Goal: Information Seeking & Learning: Learn about a topic

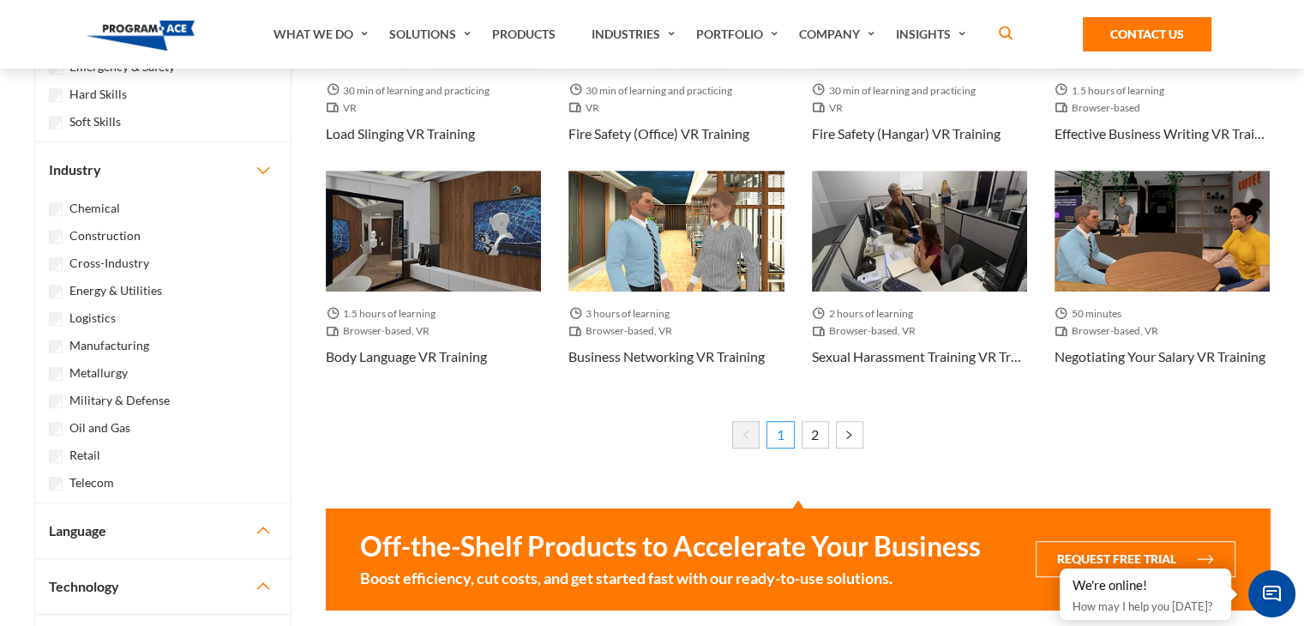
scroll to position [1032, 0]
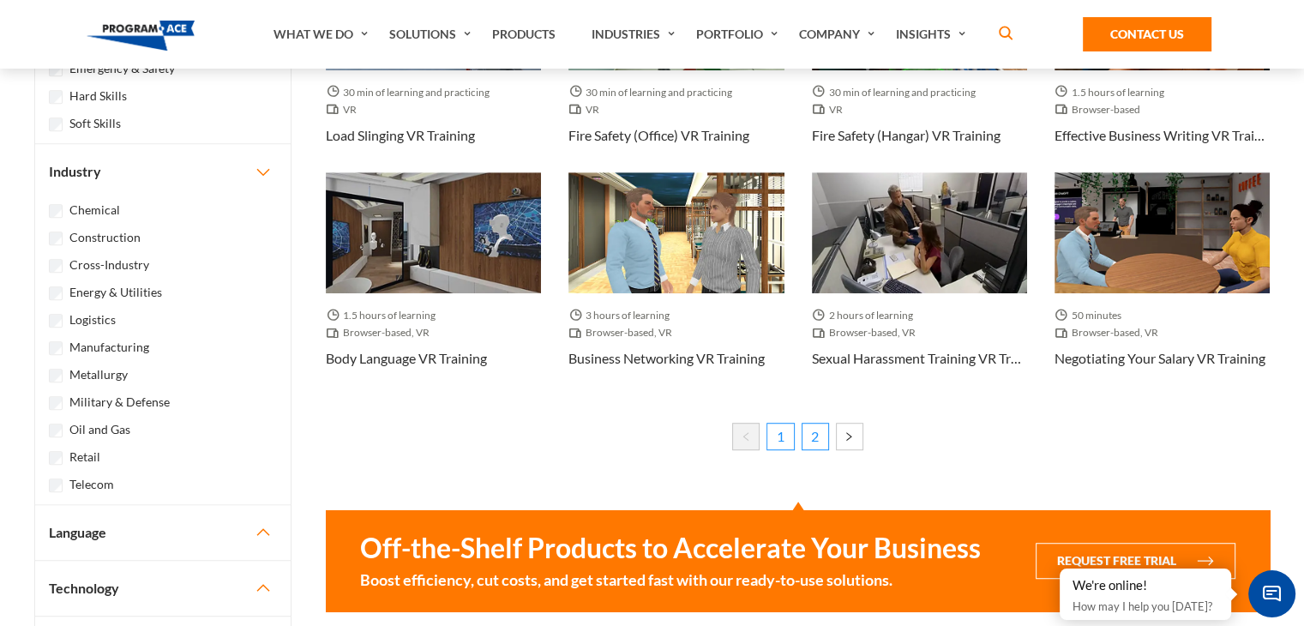
click at [820, 440] on link "2" at bounding box center [815, 436] width 27 height 27
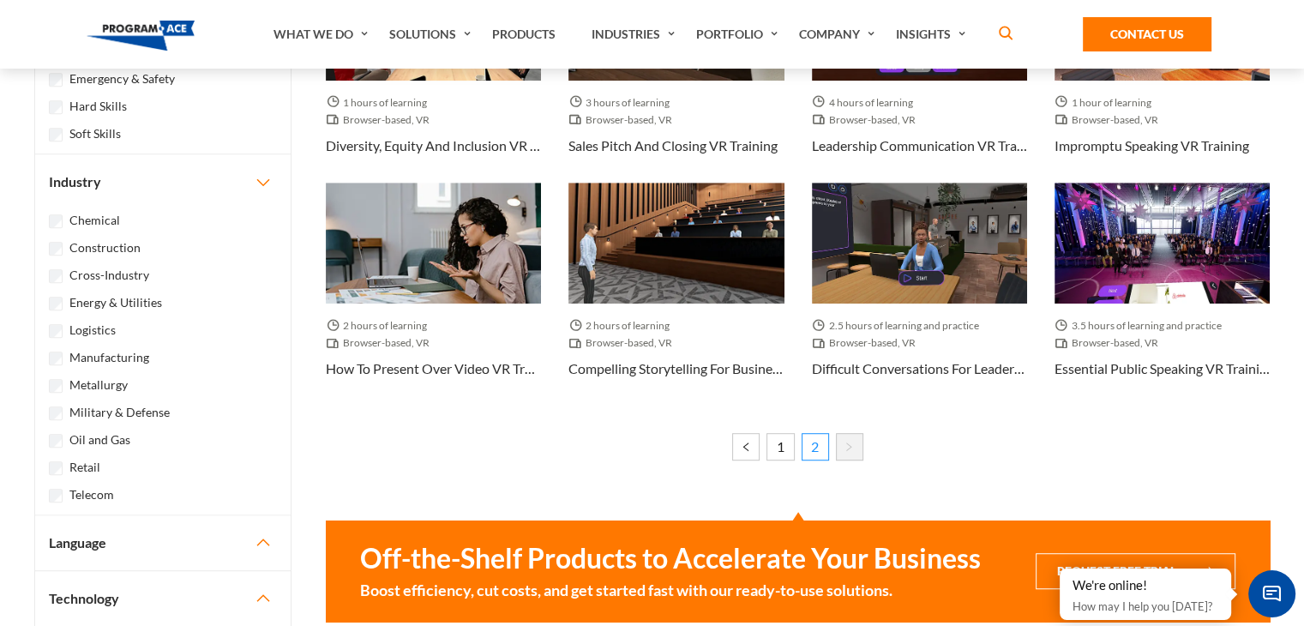
scroll to position [1026, 0]
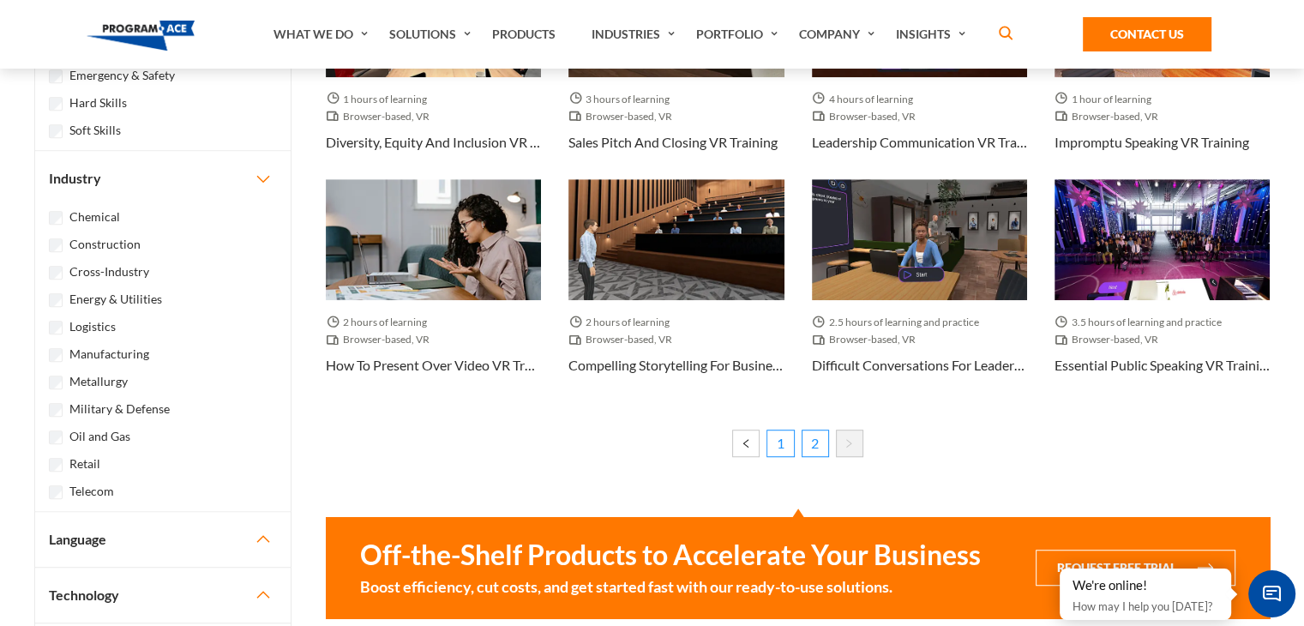
click at [783, 448] on link "1" at bounding box center [780, 443] width 27 height 27
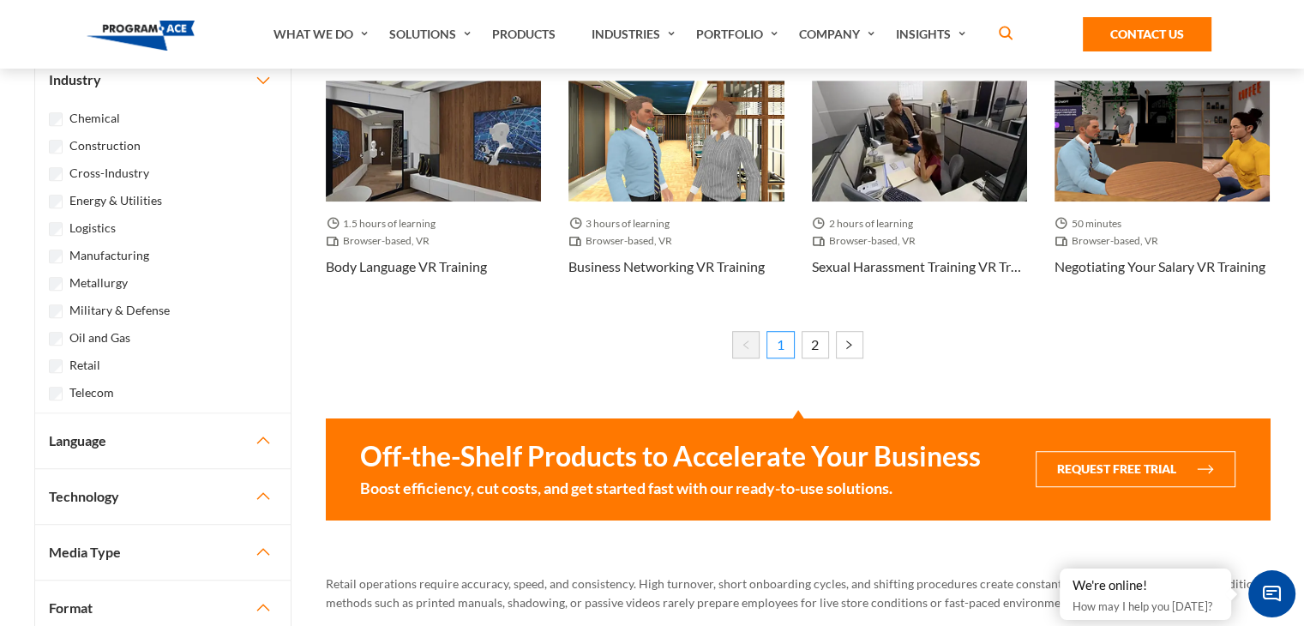
scroll to position [1128, 0]
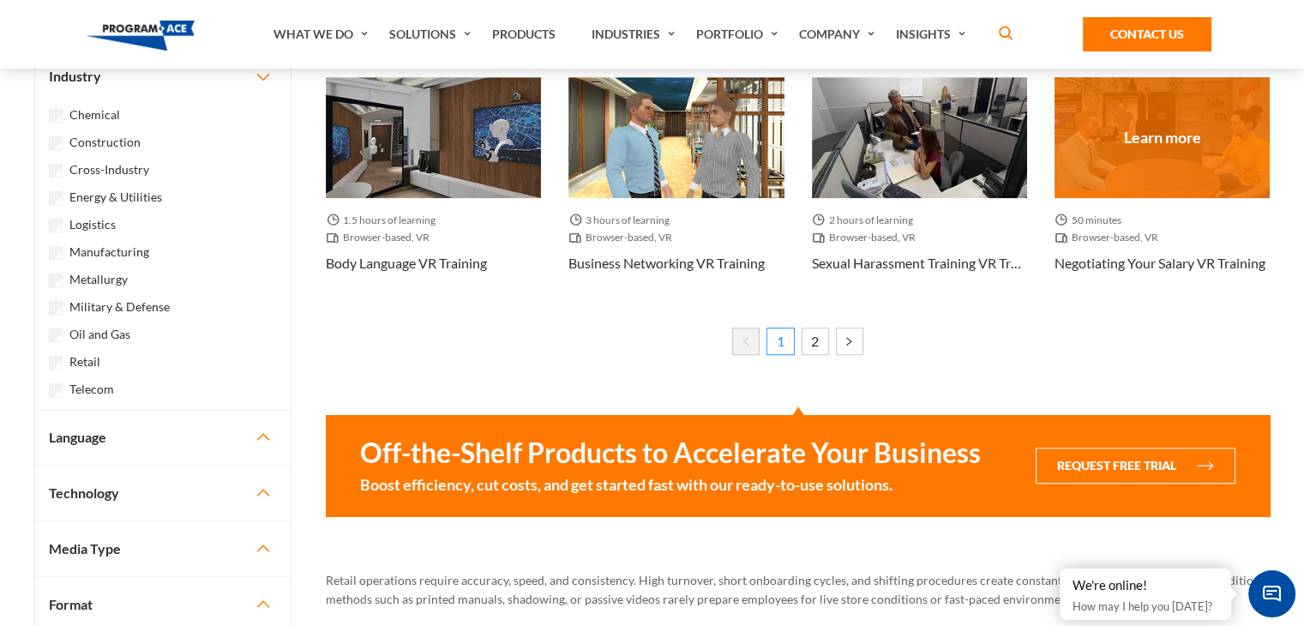
click at [1134, 254] on h3 "Negotiating your salary VR Training" at bounding box center [1160, 263] width 211 height 21
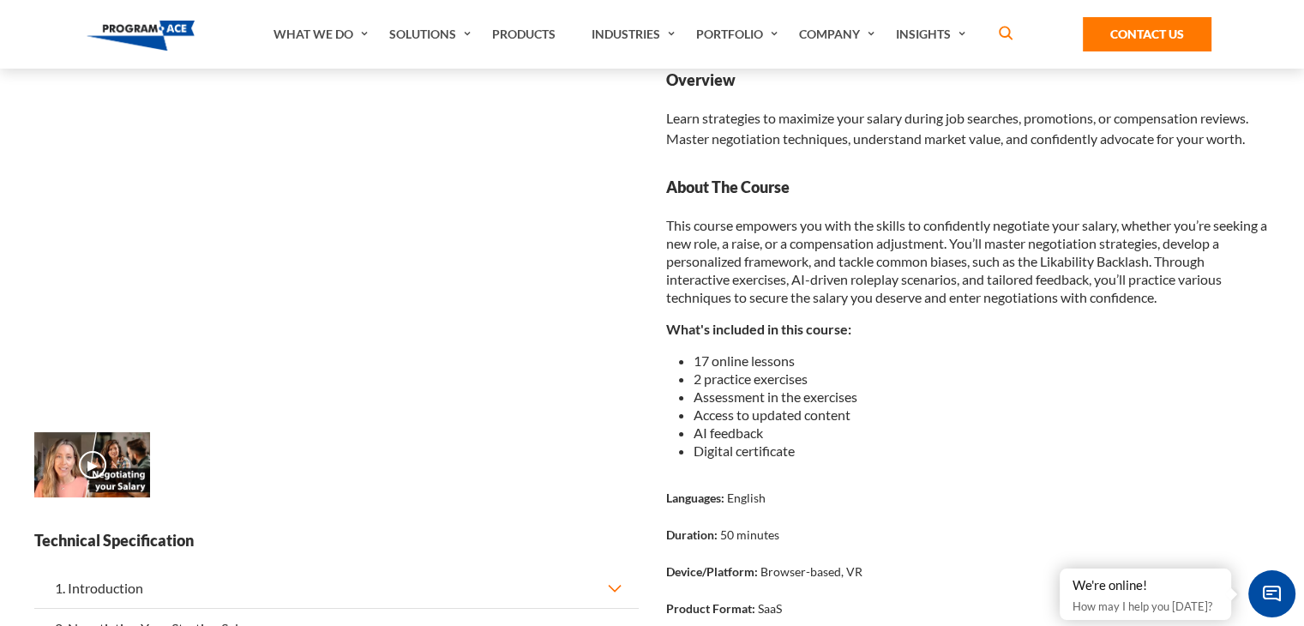
scroll to position [137, 0]
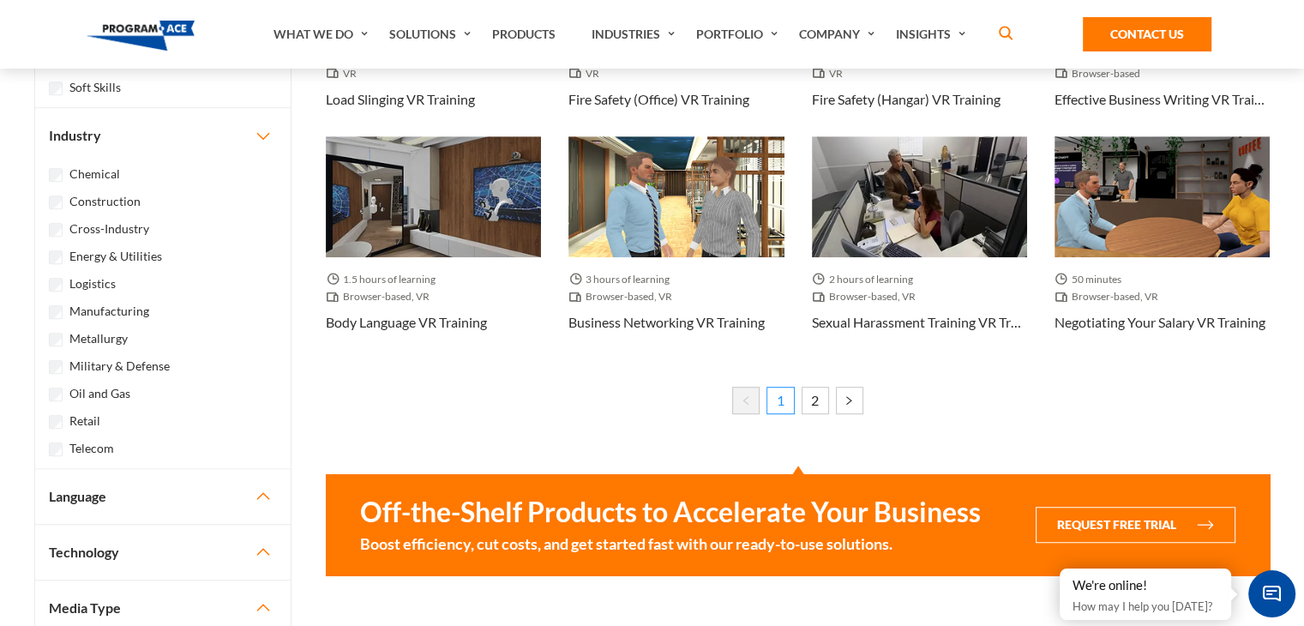
scroll to position [1068, 0]
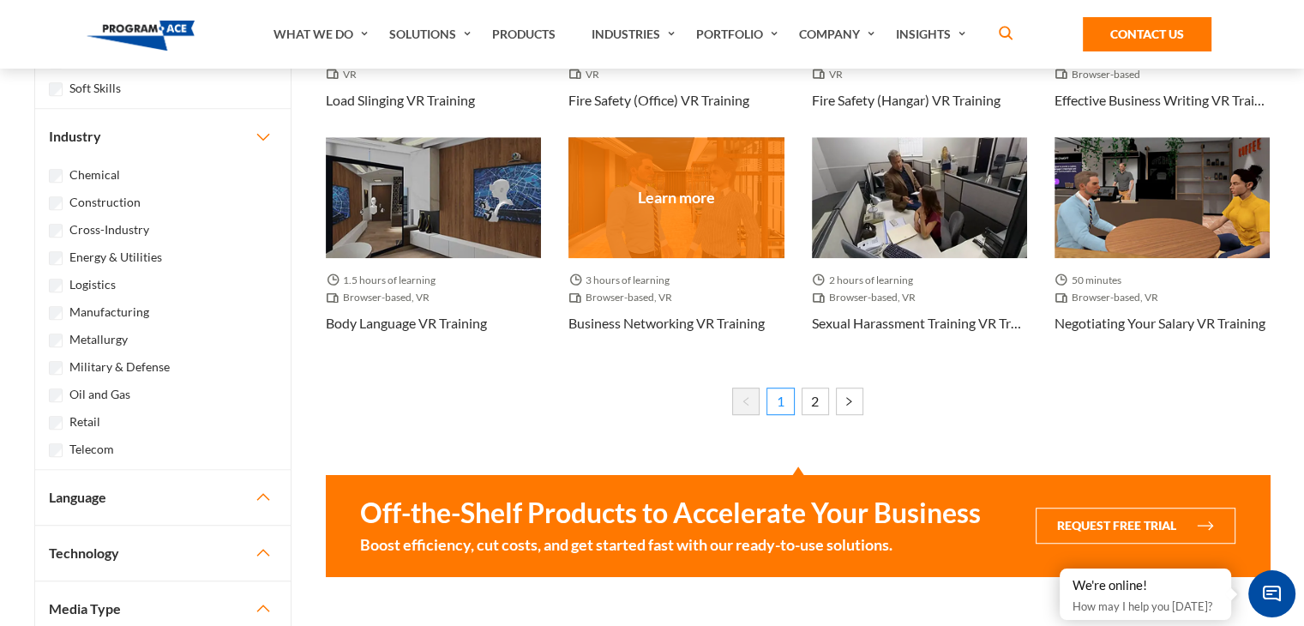
click at [680, 200] on div at bounding box center [676, 197] width 215 height 121
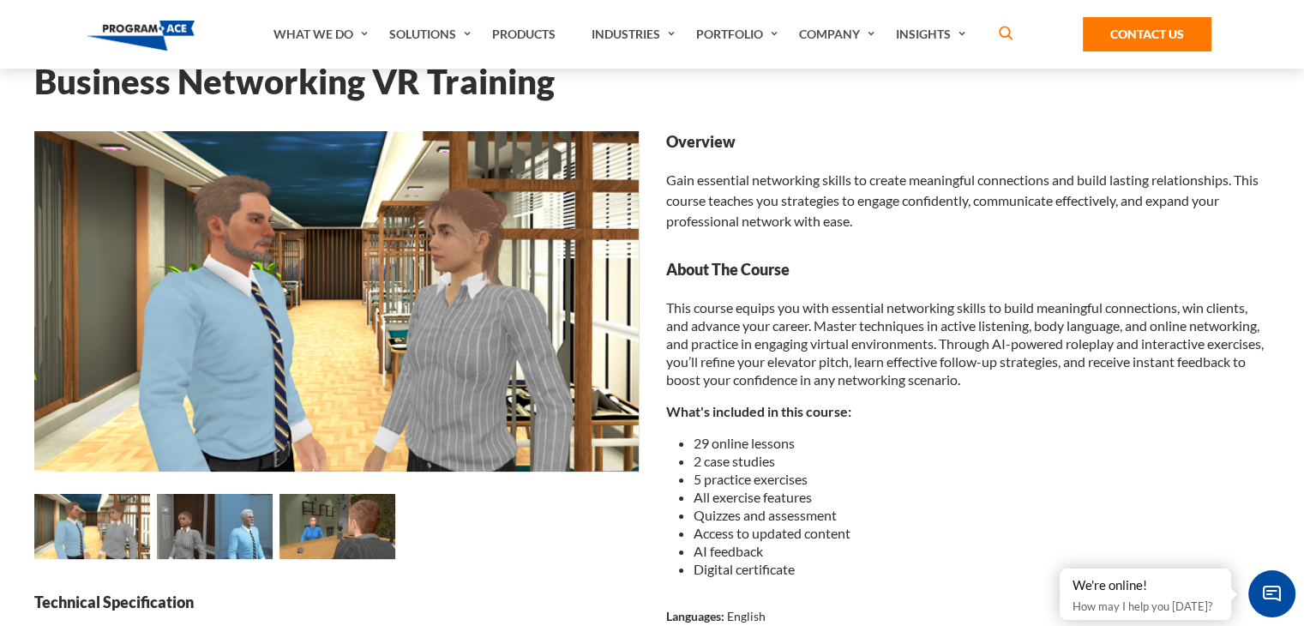
scroll to position [79, 0]
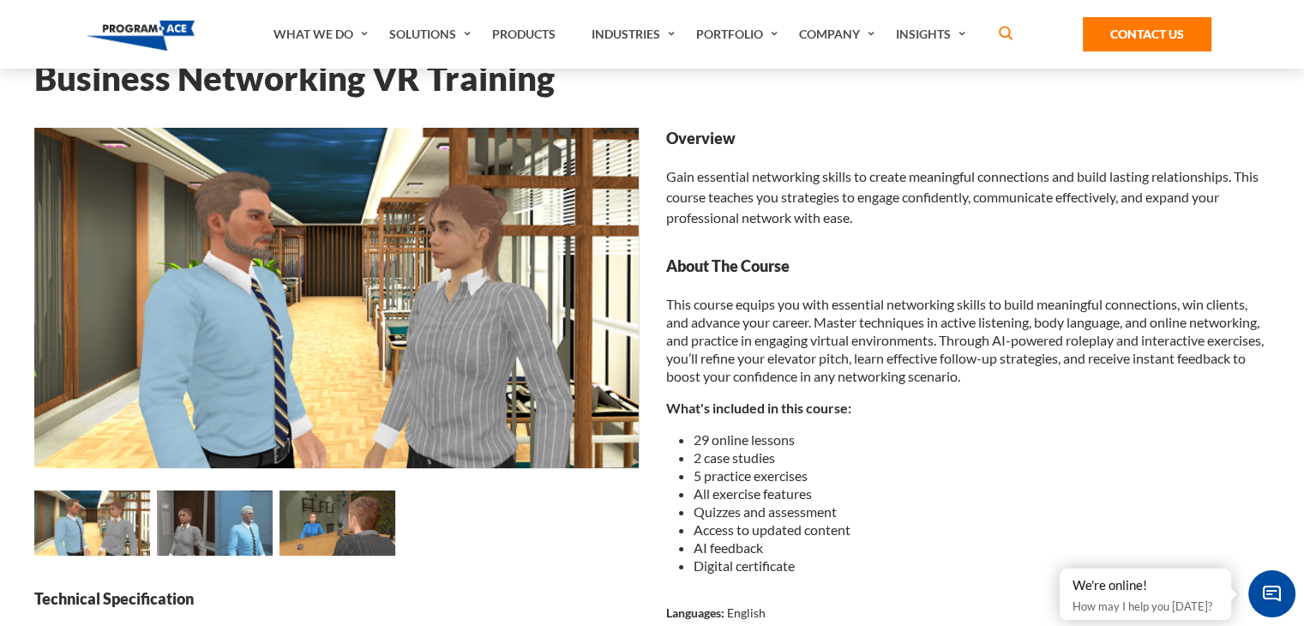
click at [292, 286] on img at bounding box center [336, 298] width 605 height 340
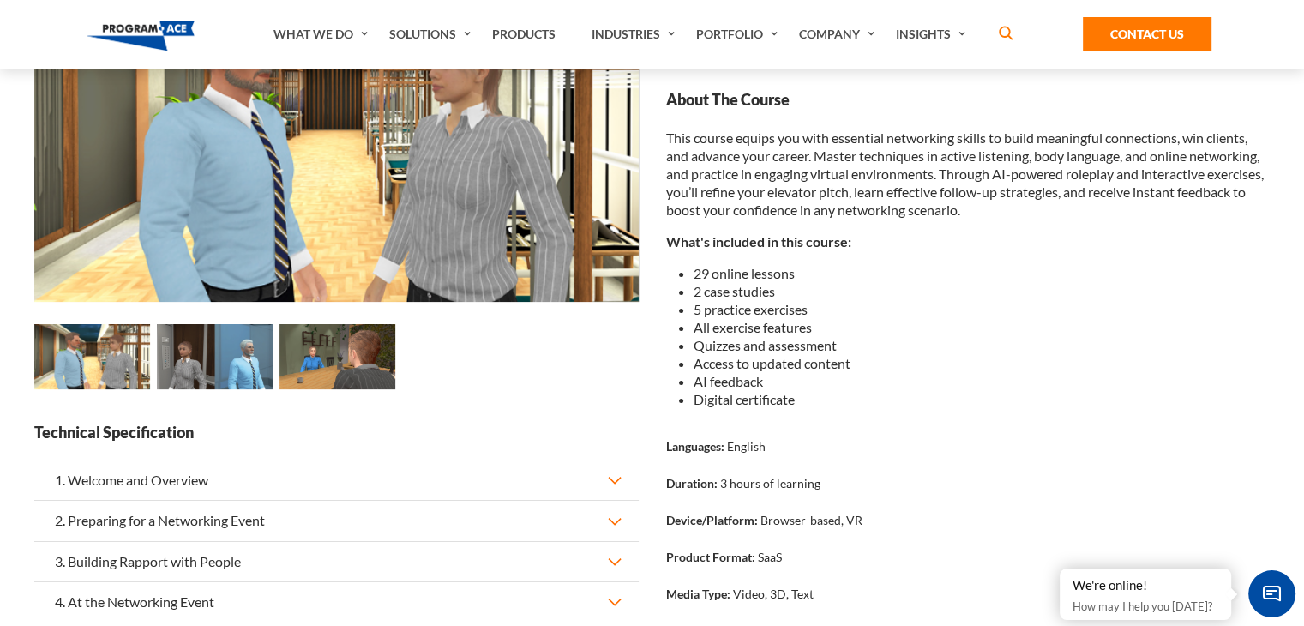
scroll to position [264, 0]
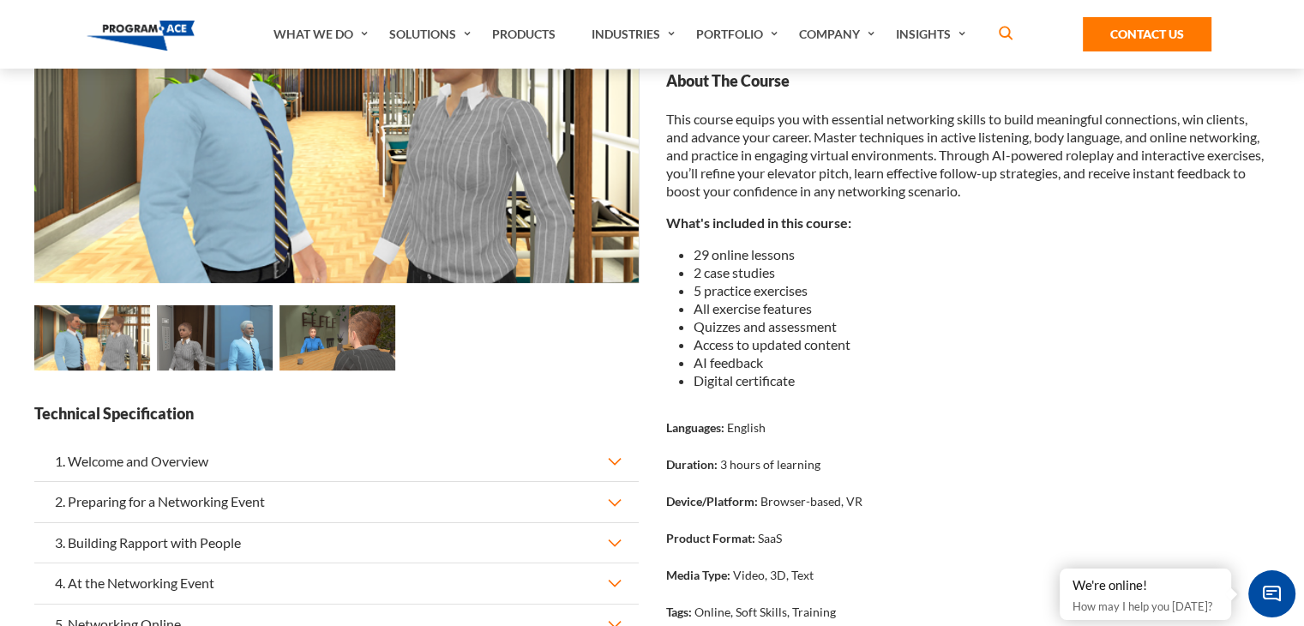
drag, startPoint x: 345, startPoint y: 349, endPoint x: 232, endPoint y: 346, distance: 113.2
click at [232, 346] on div at bounding box center [215, 340] width 368 height 70
click at [232, 346] on img at bounding box center [215, 337] width 116 height 65
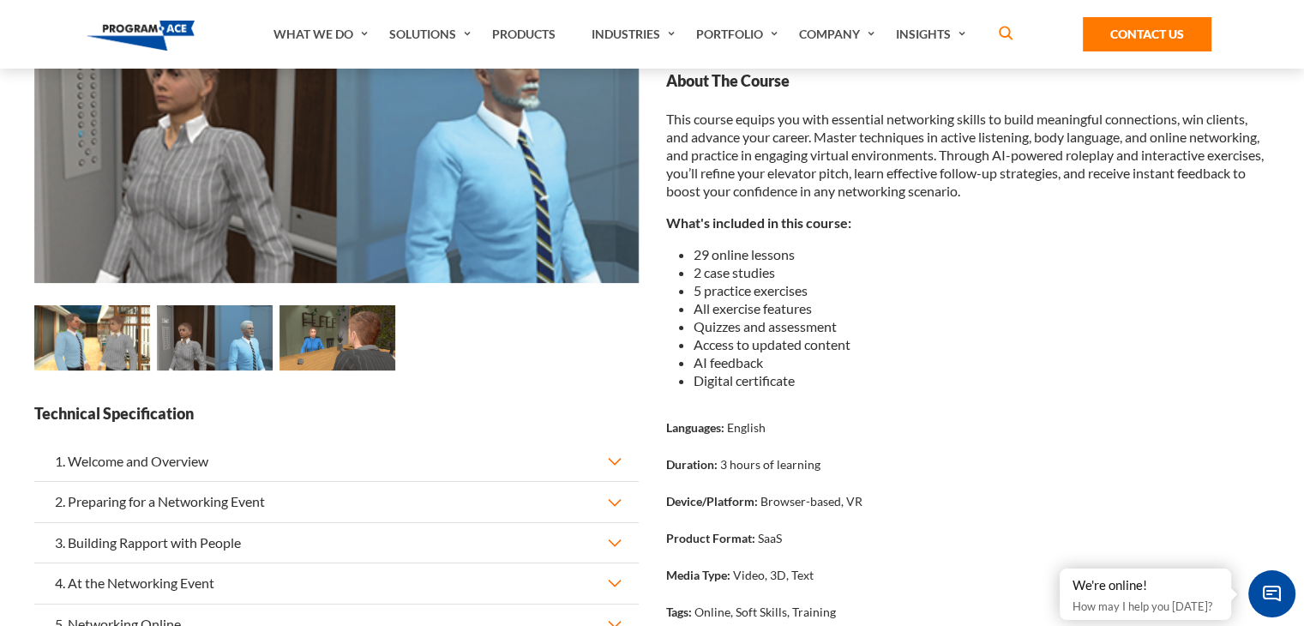
click at [121, 354] on img at bounding box center [92, 337] width 116 height 65
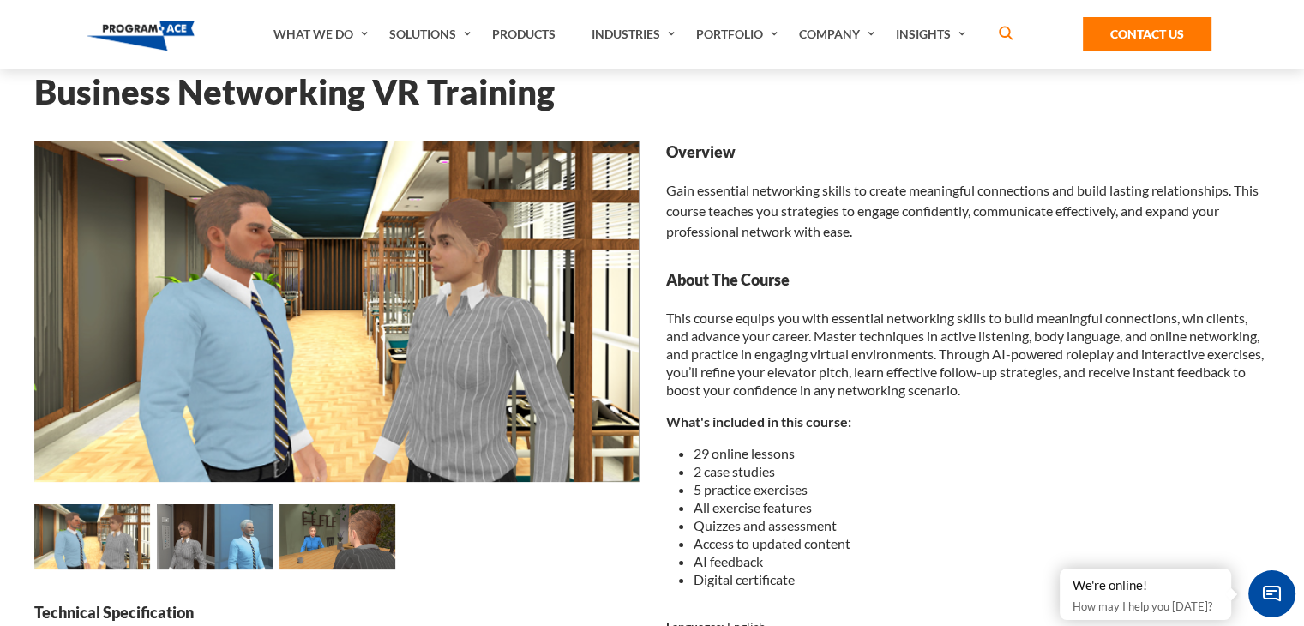
scroll to position [63, 0]
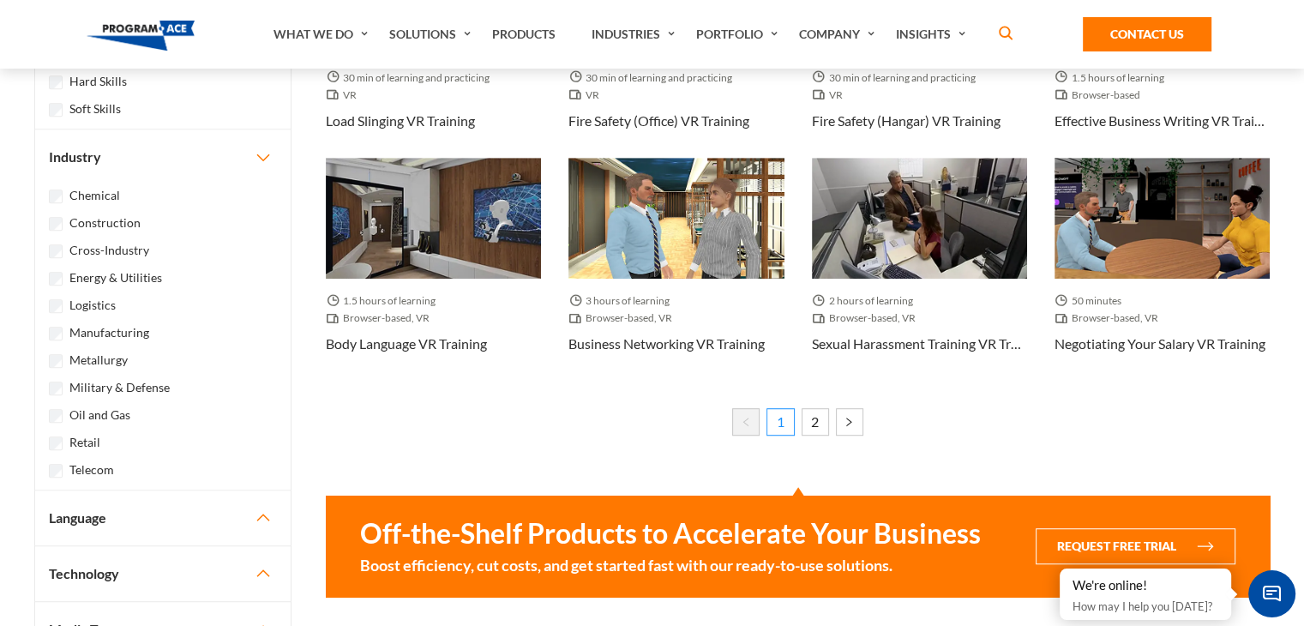
scroll to position [1046, 0]
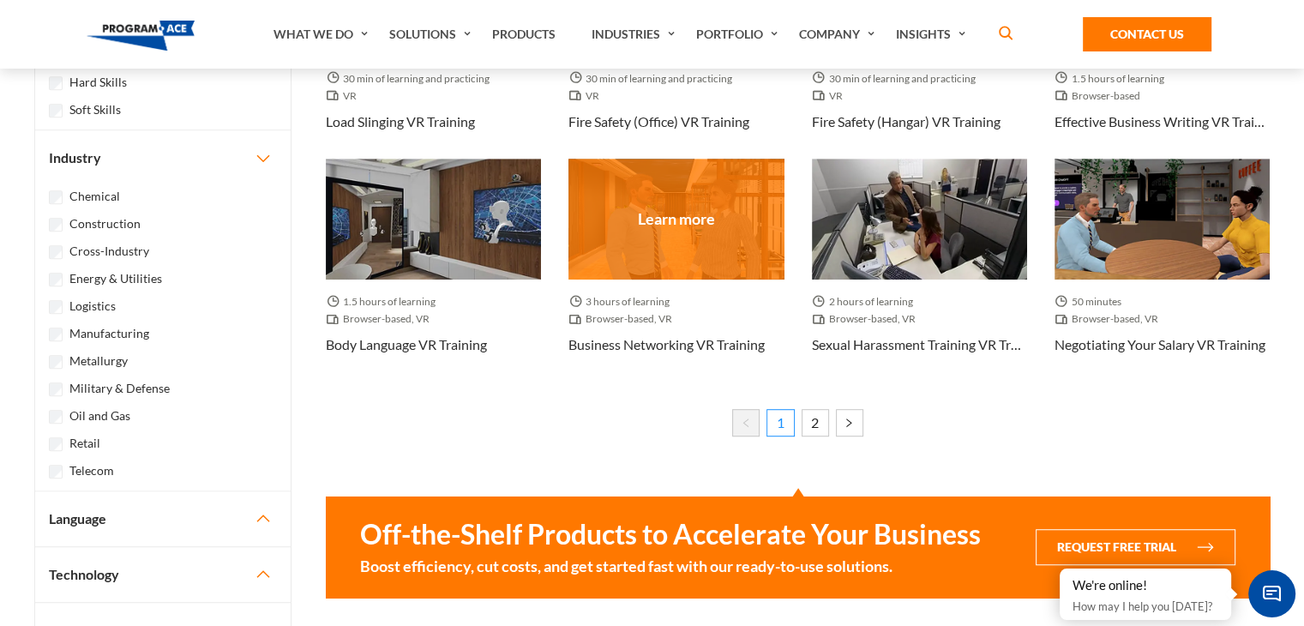
click at [667, 217] on div at bounding box center [676, 219] width 215 height 121
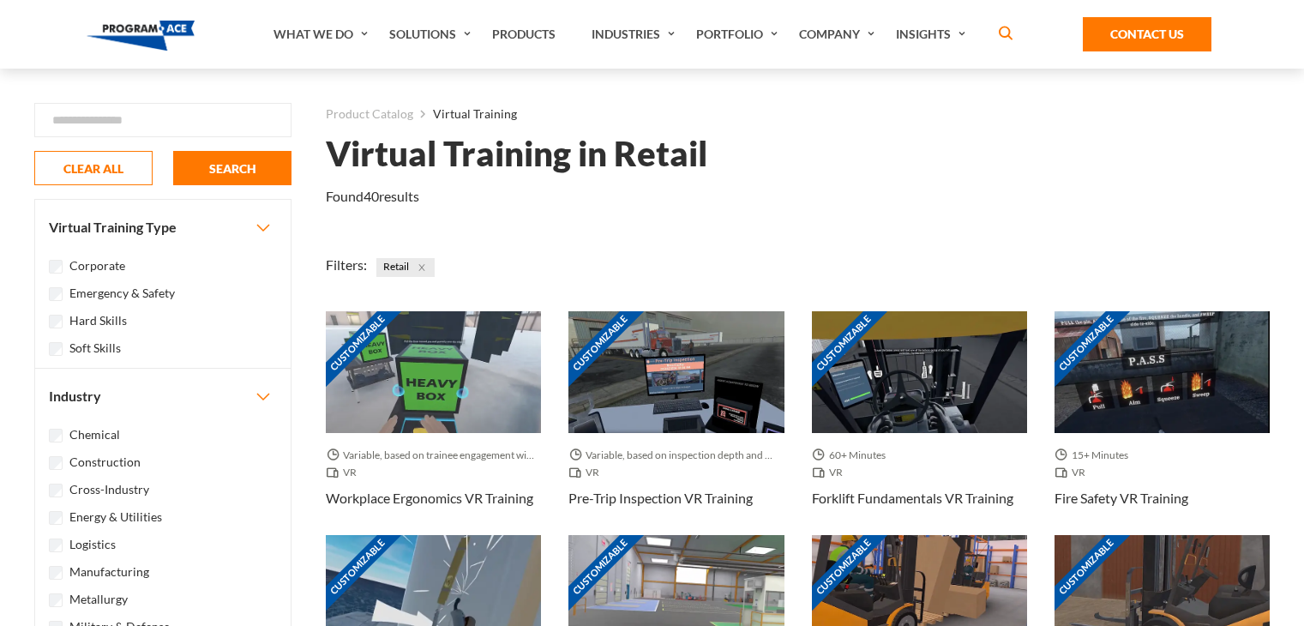
scroll to position [1046, 0]
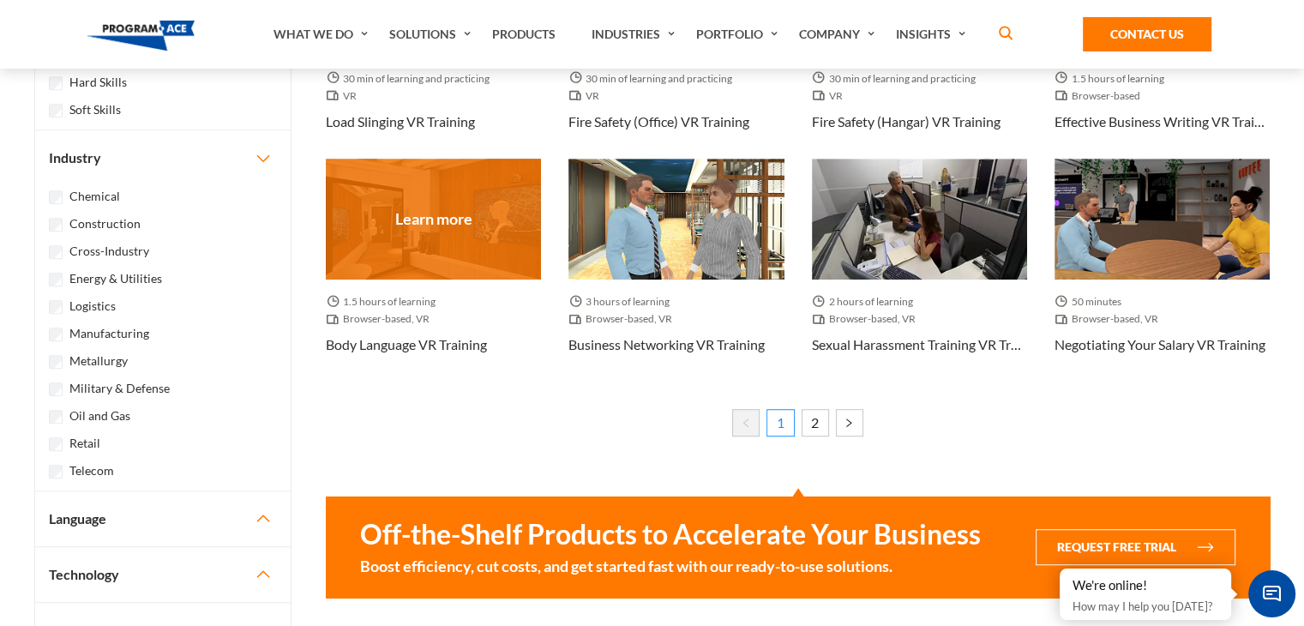
click at [412, 225] on div at bounding box center [433, 219] width 215 height 121
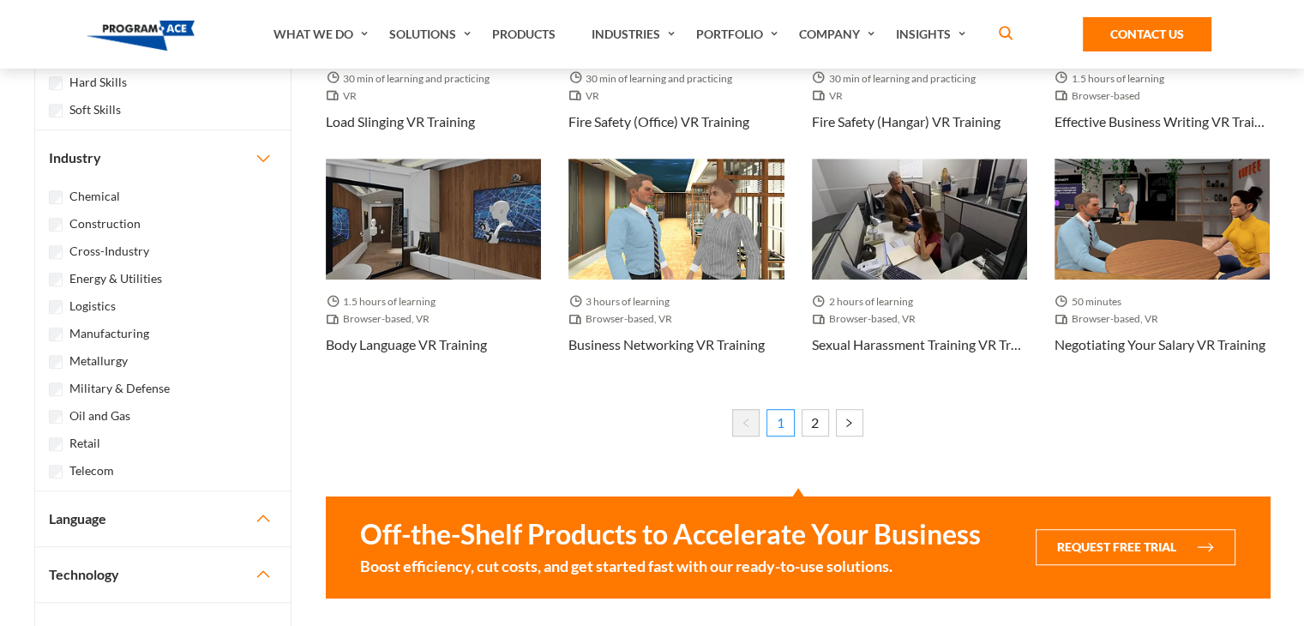
scroll to position [1046, 0]
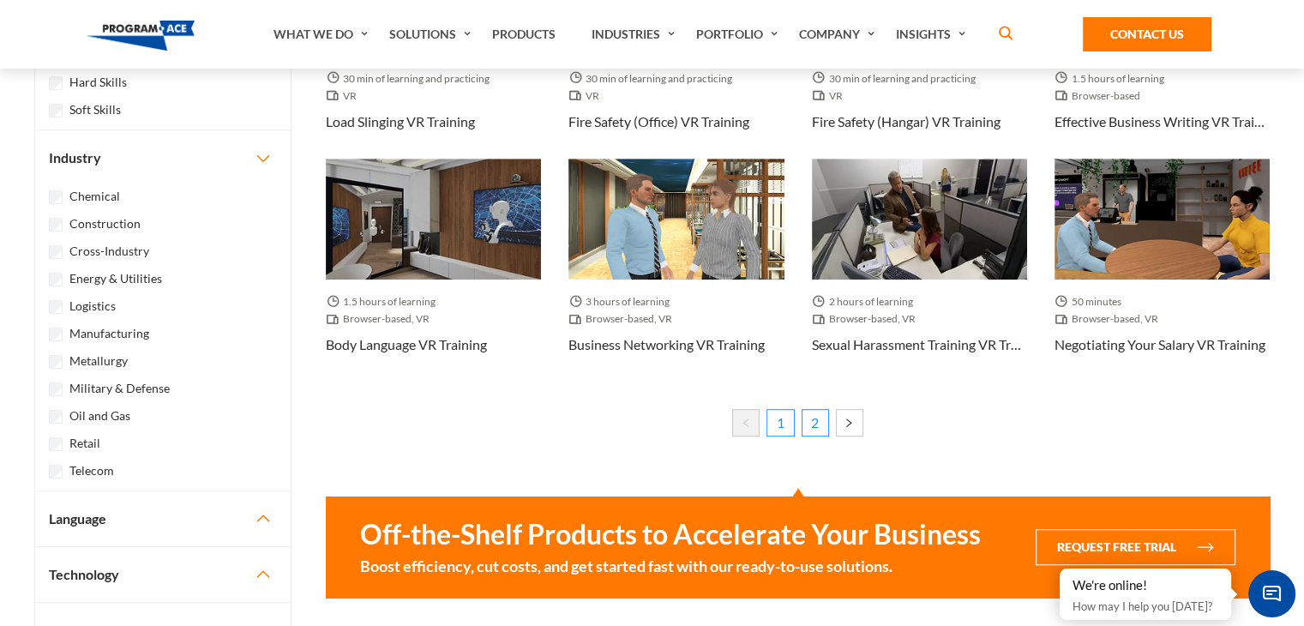
click at [819, 419] on link "2" at bounding box center [815, 422] width 27 height 27
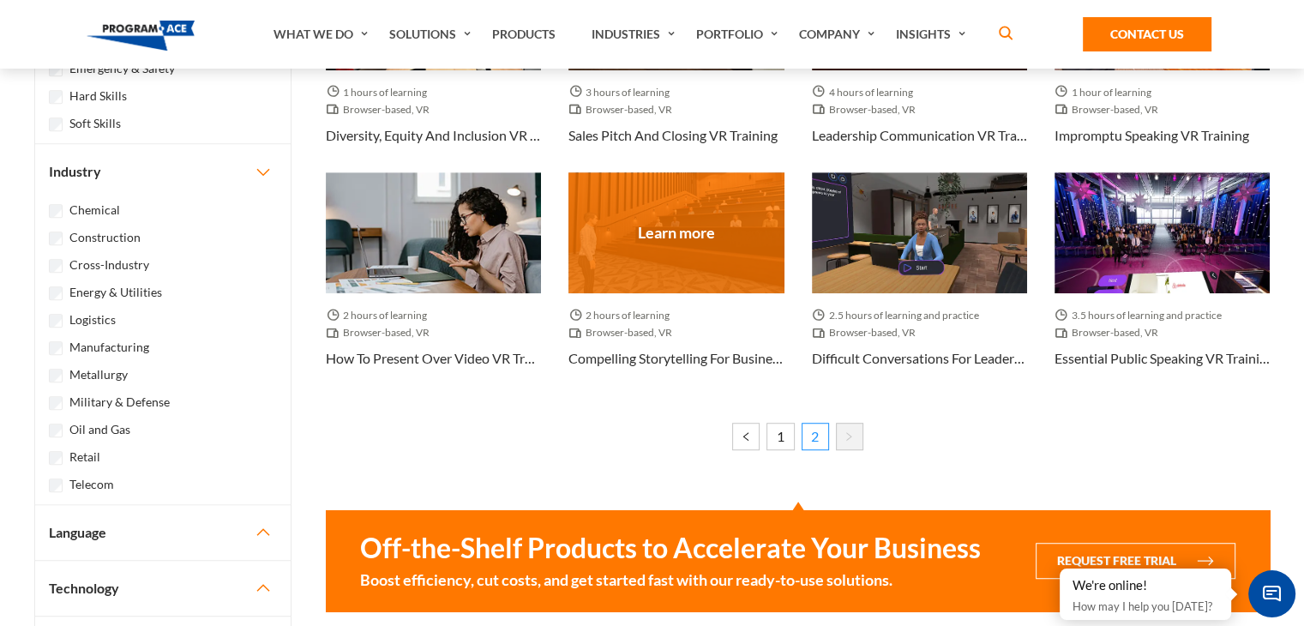
scroll to position [1039, 0]
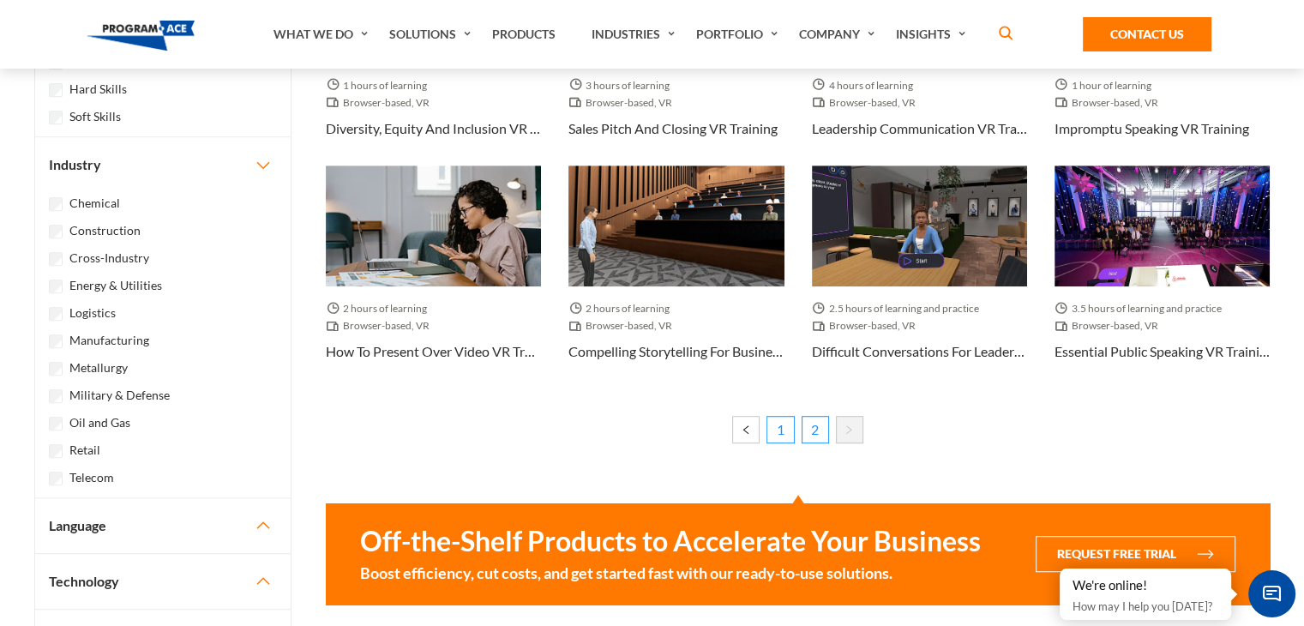
click at [777, 433] on link "1" at bounding box center [780, 429] width 27 height 27
